Goal: Browse casually: Explore the website without a specific task or goal

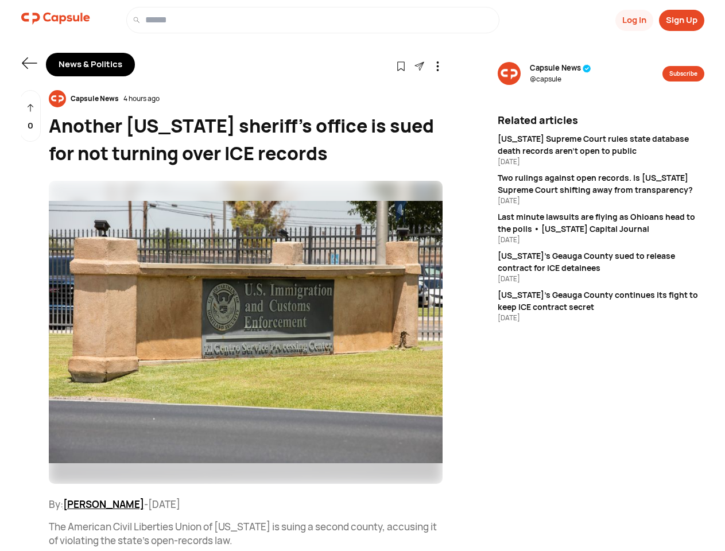
click at [633, 20] on button "Log In" at bounding box center [635, 20] width 38 height 21
click at [682, 20] on button "Sign Up" at bounding box center [681, 20] width 45 height 21
click at [29, 63] on icon at bounding box center [29, 62] width 15 height 11
click at [401, 65] on icon at bounding box center [401, 66] width 10 height 10
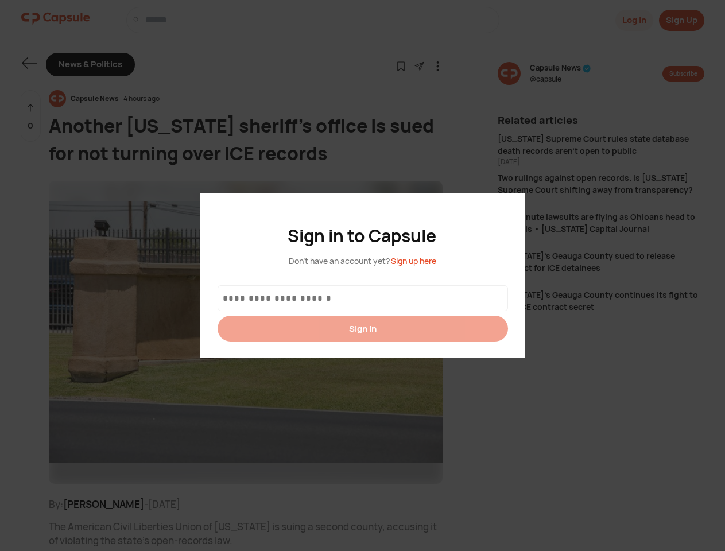
click at [419, 65] on div at bounding box center [362, 275] width 725 height 551
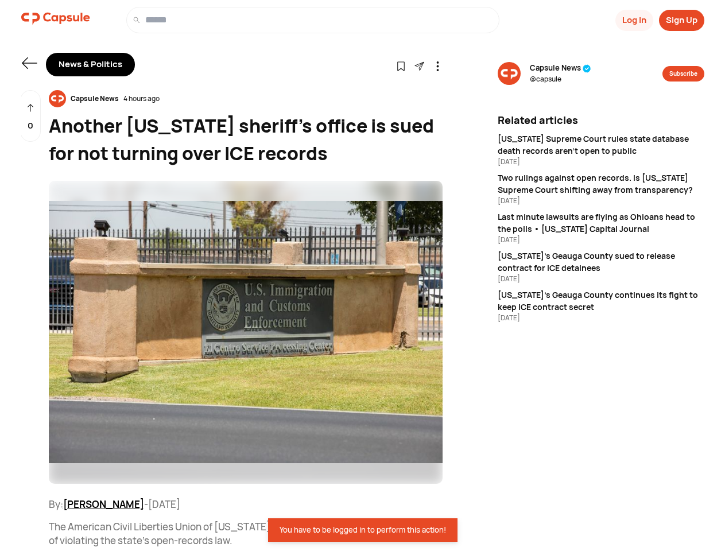
click at [438, 65] on icon at bounding box center [438, 66] width 10 height 10
click at [246, 99] on div "Capsule News 4 hours ago" at bounding box center [246, 98] width 394 height 17
click at [246, 333] on img at bounding box center [246, 332] width 394 height 303
click at [30, 116] on div "0" at bounding box center [30, 116] width 21 height 52
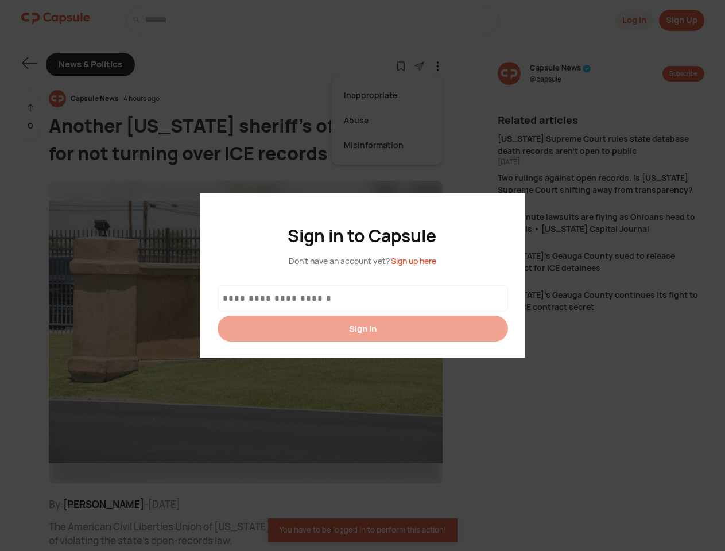
click at [560, 74] on div at bounding box center [362, 275] width 725 height 551
